Goal: Transaction & Acquisition: Obtain resource

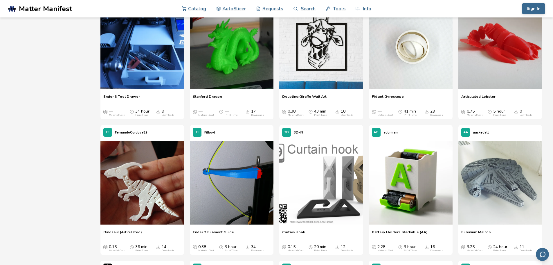
scroll to position [4298, 0]
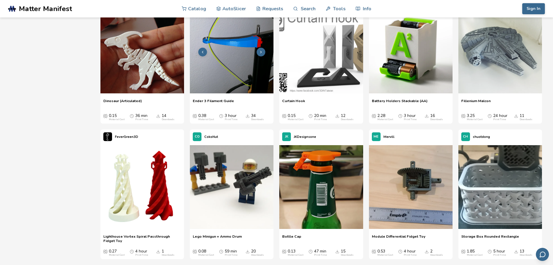
click at [239, 51] on img at bounding box center [232, 52] width 84 height 84
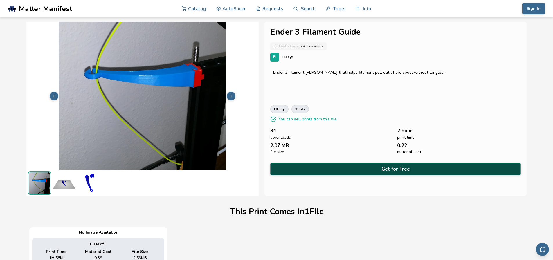
click at [378, 164] on button "Get for Free" at bounding box center [395, 169] width 251 height 12
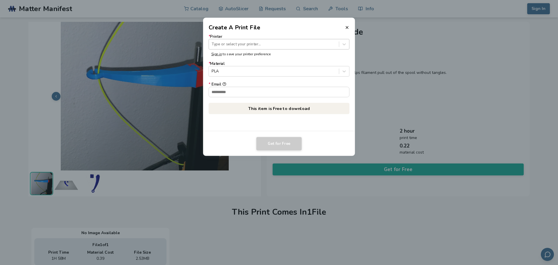
click at [235, 43] on div at bounding box center [273, 44] width 124 height 6
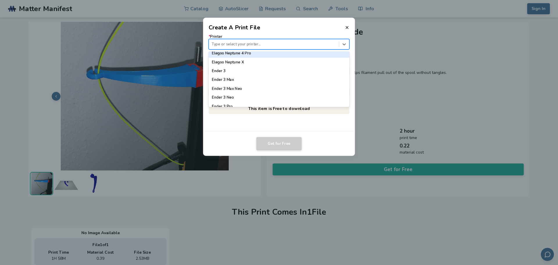
scroll to position [319, 0]
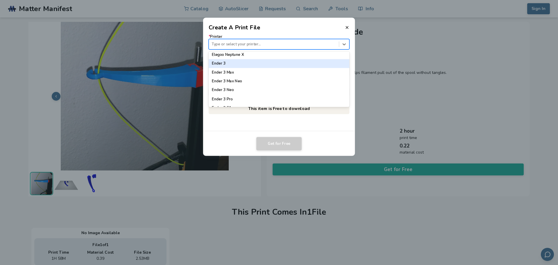
click at [233, 65] on div "Ender 3" at bounding box center [279, 63] width 141 height 9
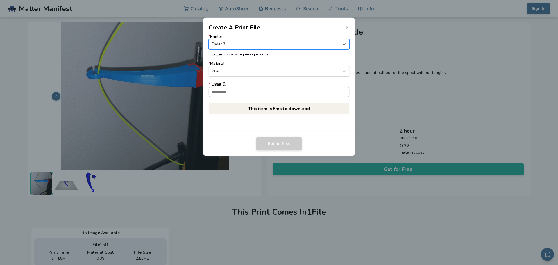
click at [233, 91] on input "* Email" at bounding box center [279, 92] width 140 height 10
click at [256, 95] on input "* Email" at bounding box center [279, 92] width 140 height 10
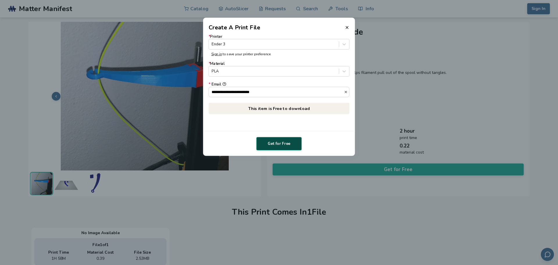
type input "**********"
click at [283, 142] on button "Get for Free" at bounding box center [278, 143] width 45 height 13
